Goal: Information Seeking & Learning: Learn about a topic

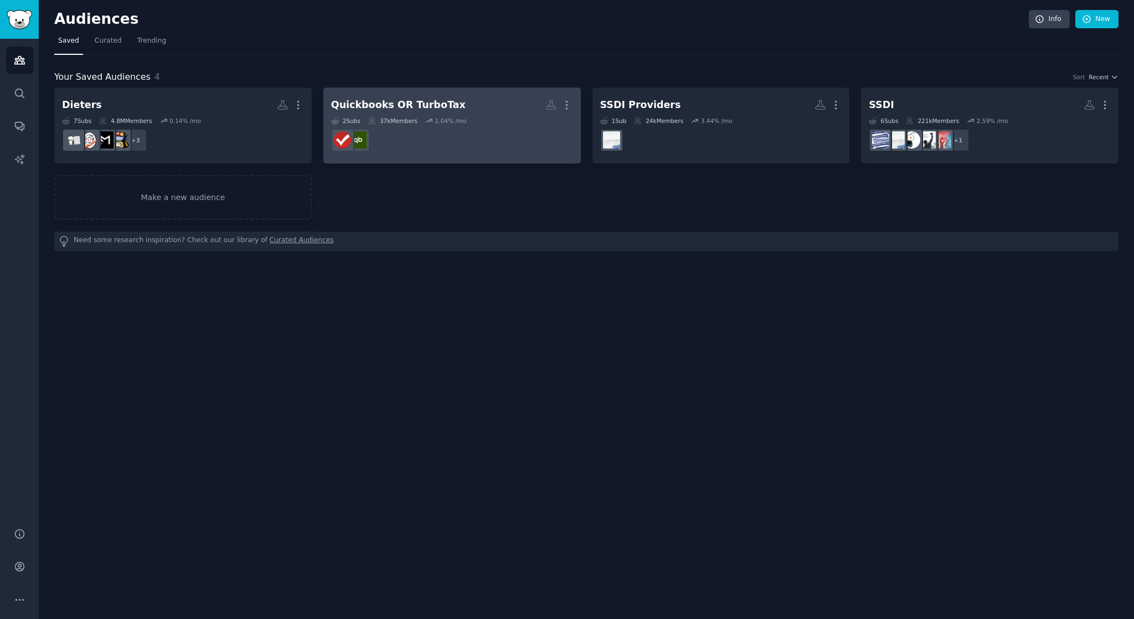
click at [413, 112] on h2 "Quickbooks OR TurboTax More" at bounding box center [452, 104] width 242 height 19
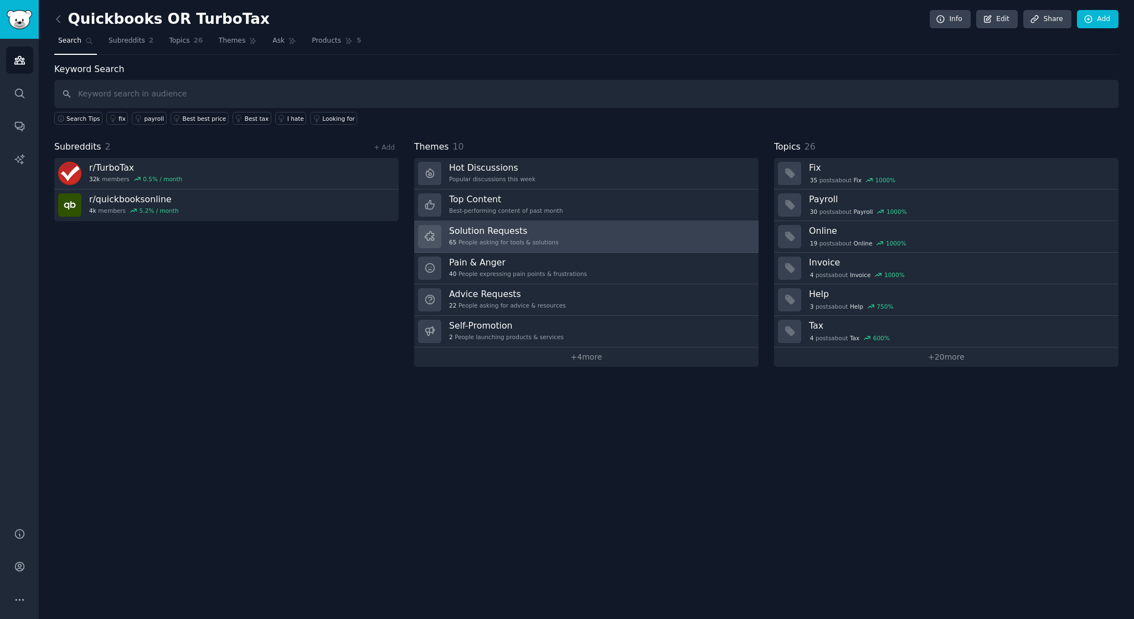
click at [558, 232] on link "Solution Requests 65 People asking for tools & solutions" at bounding box center [586, 237] width 345 height 32
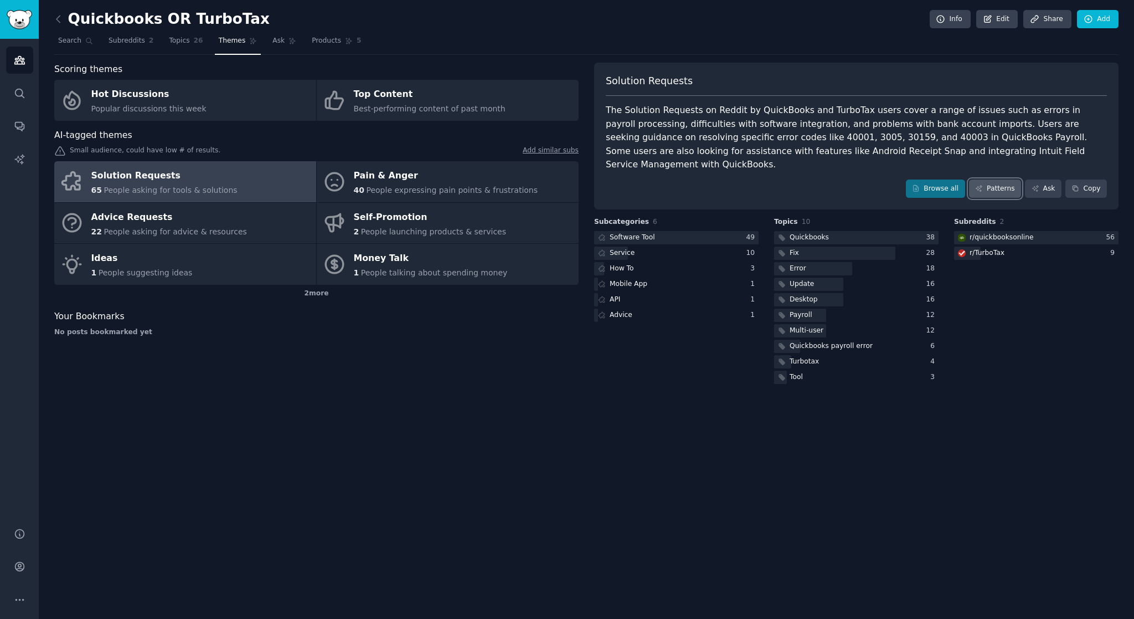
click at [997, 179] on link "Patterns" at bounding box center [995, 188] width 52 height 19
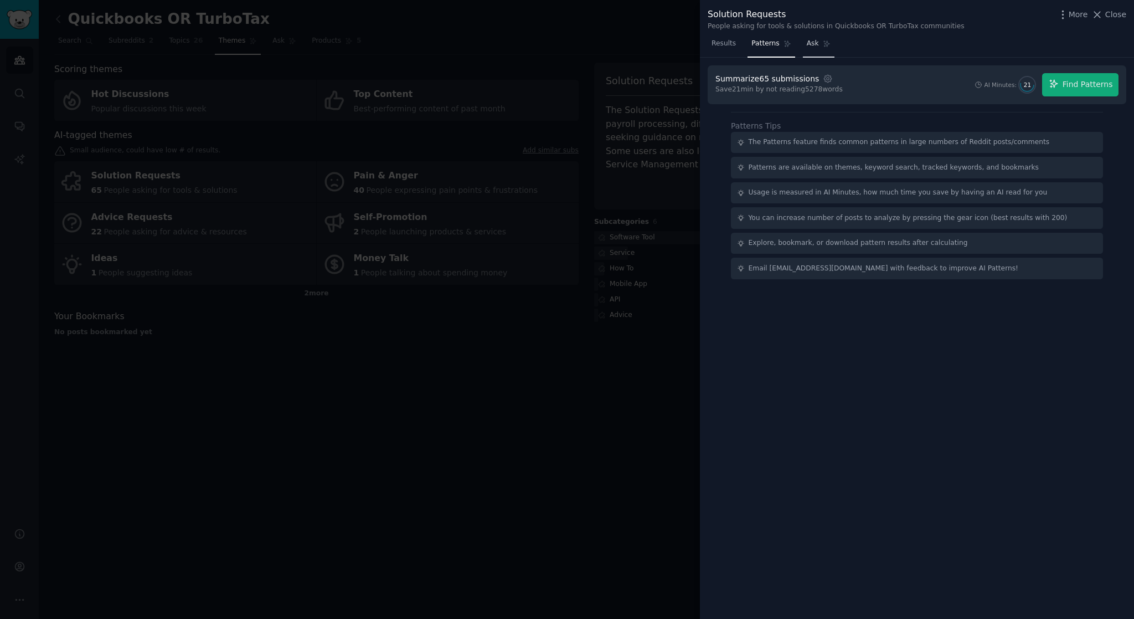
click at [807, 48] on span "Ask" at bounding box center [813, 44] width 12 height 10
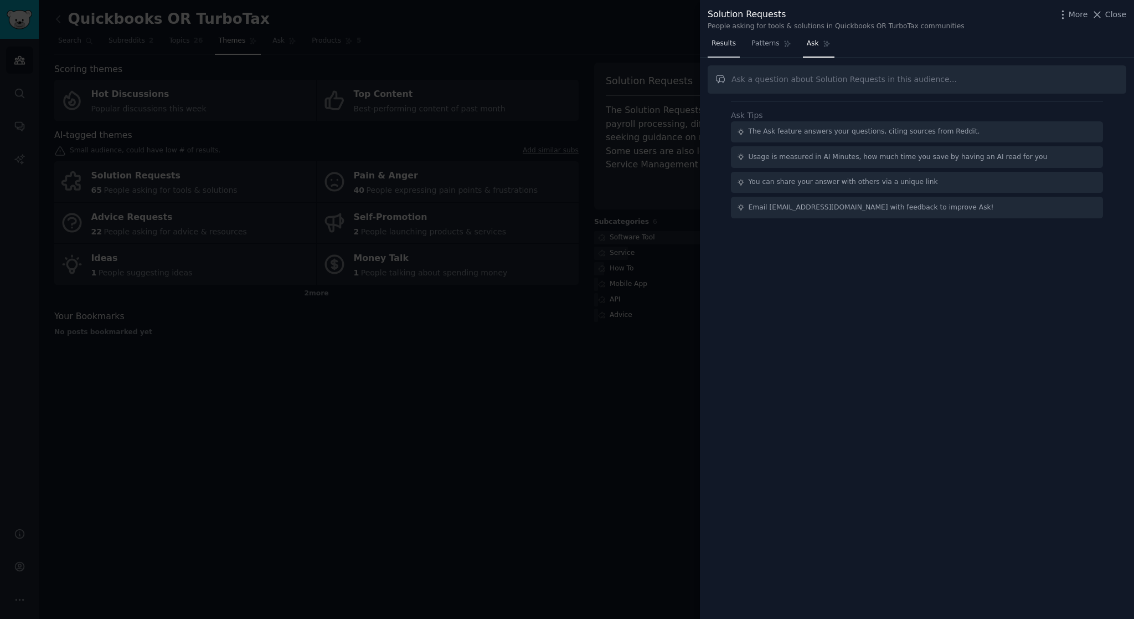
click at [734, 44] on span "Results" at bounding box center [724, 44] width 24 height 10
